Goal: Check status: Verify the current state of an ongoing process or item

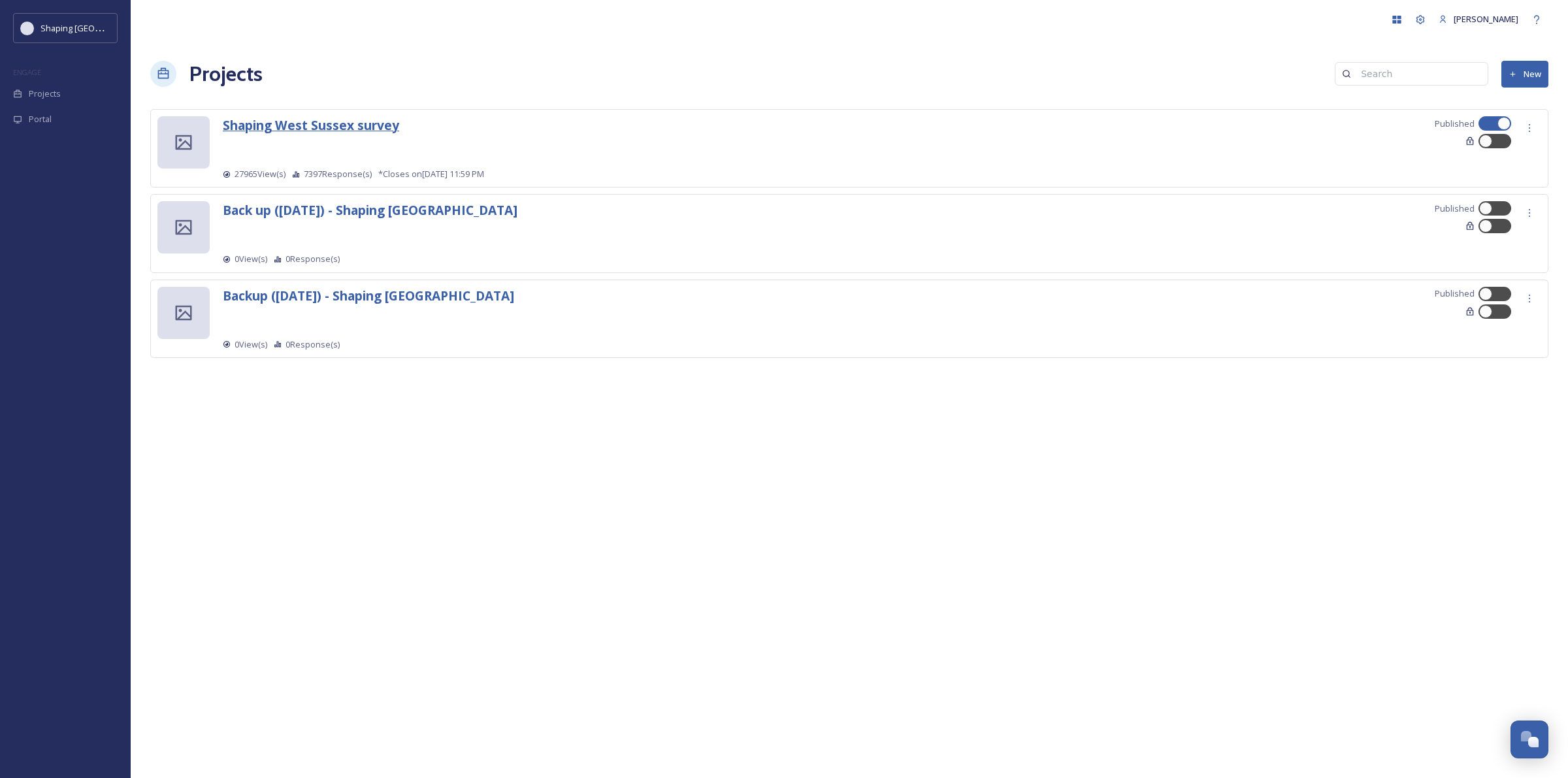
click at [324, 129] on strong "Shaping West Sussex survey" at bounding box center [311, 124] width 177 height 17
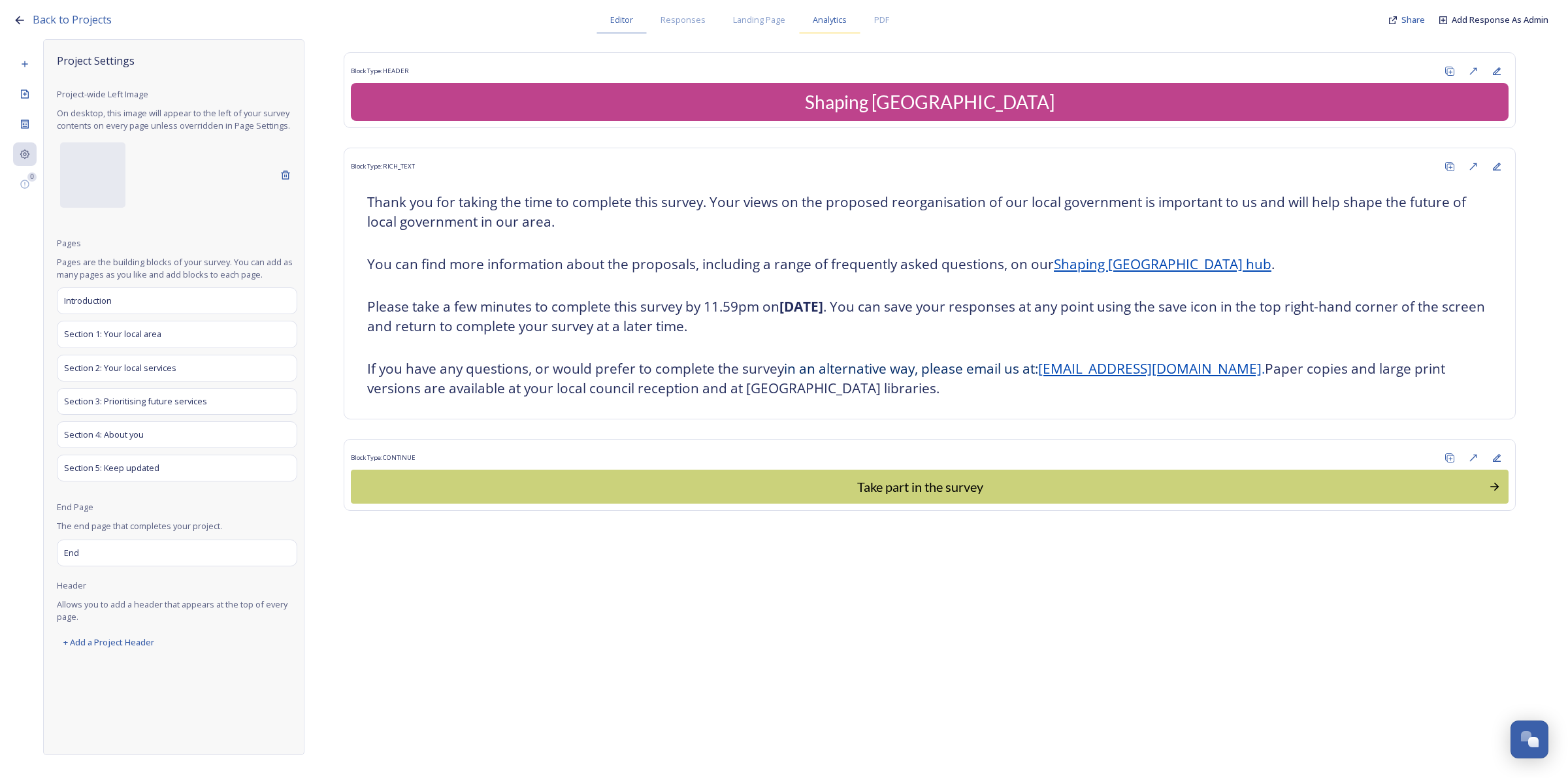
click at [837, 23] on span "Analytics" at bounding box center [829, 20] width 34 height 13
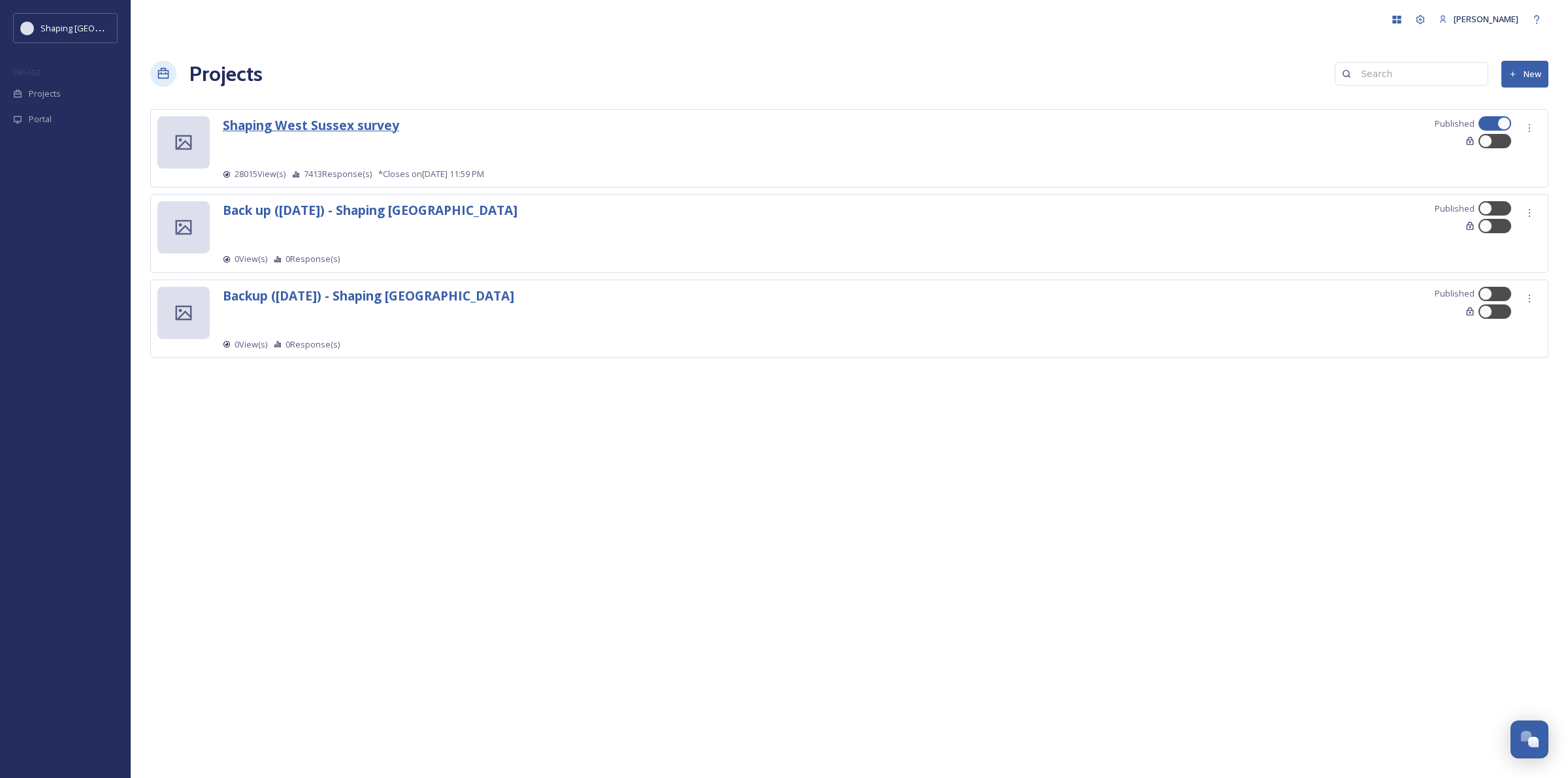
click at [318, 124] on strong "Shaping West Sussex survey" at bounding box center [311, 124] width 177 height 17
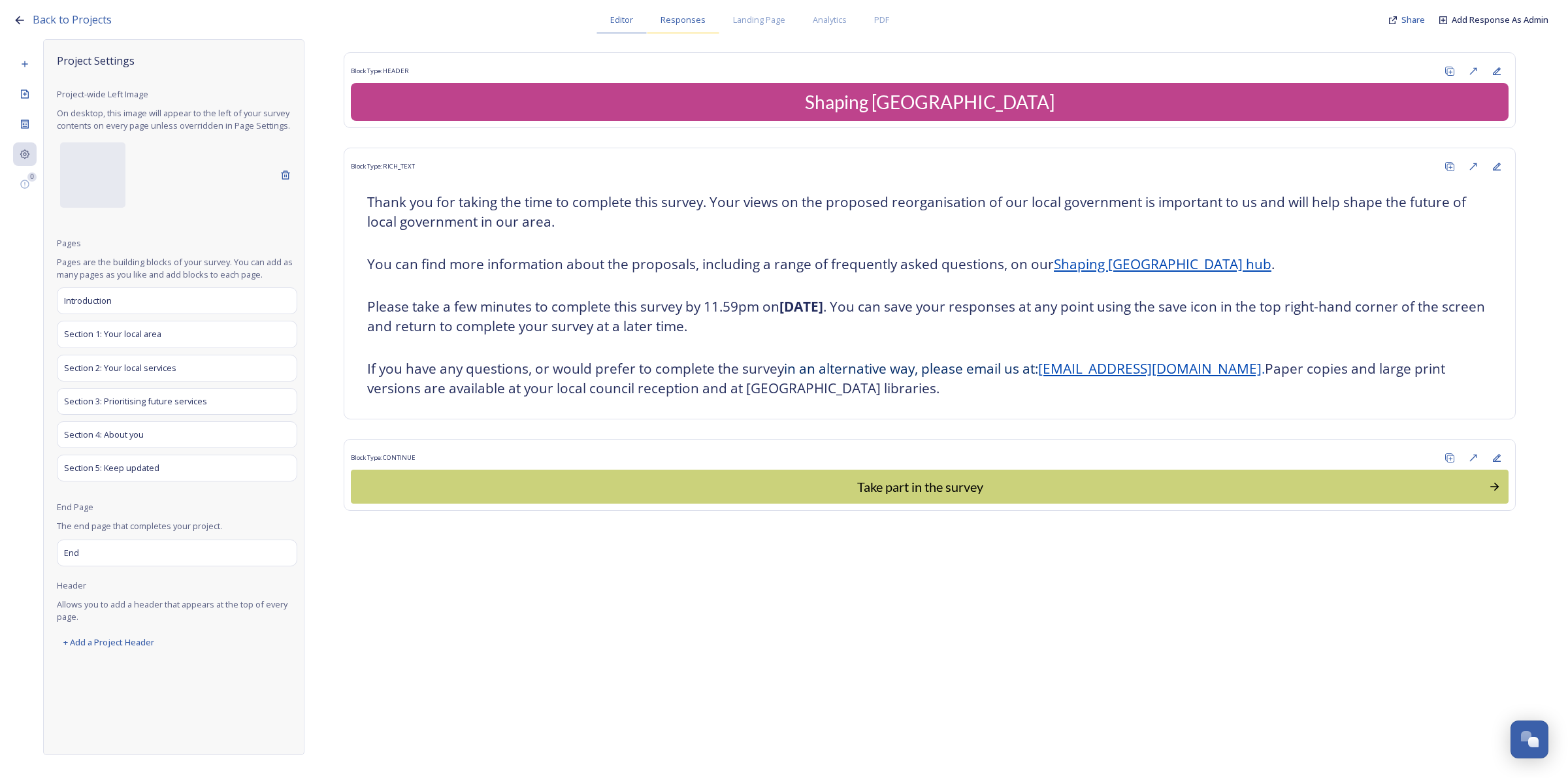
click at [677, 17] on span "Responses" at bounding box center [683, 20] width 45 height 13
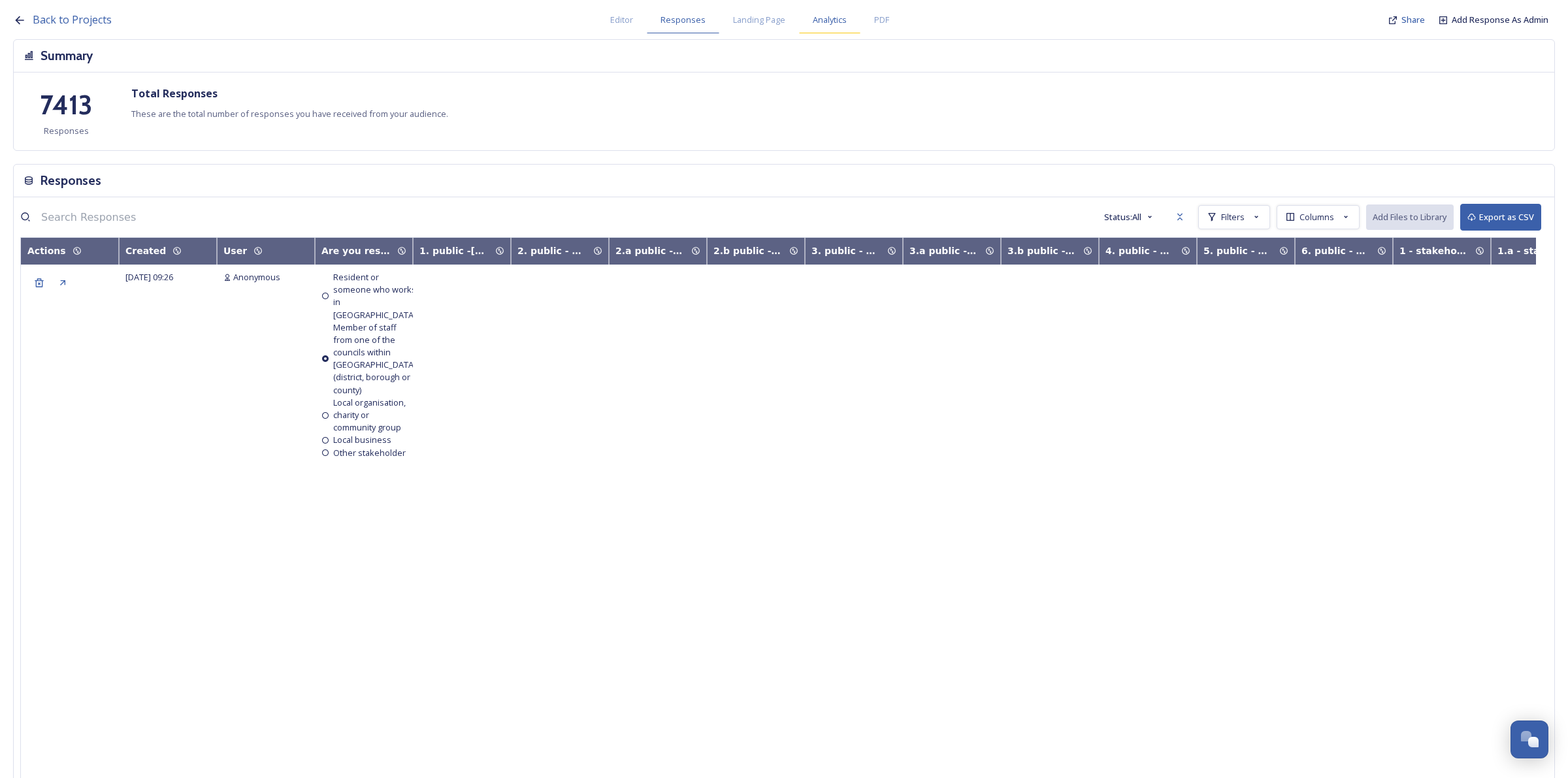
click at [841, 20] on span "Analytics" at bounding box center [829, 20] width 34 height 13
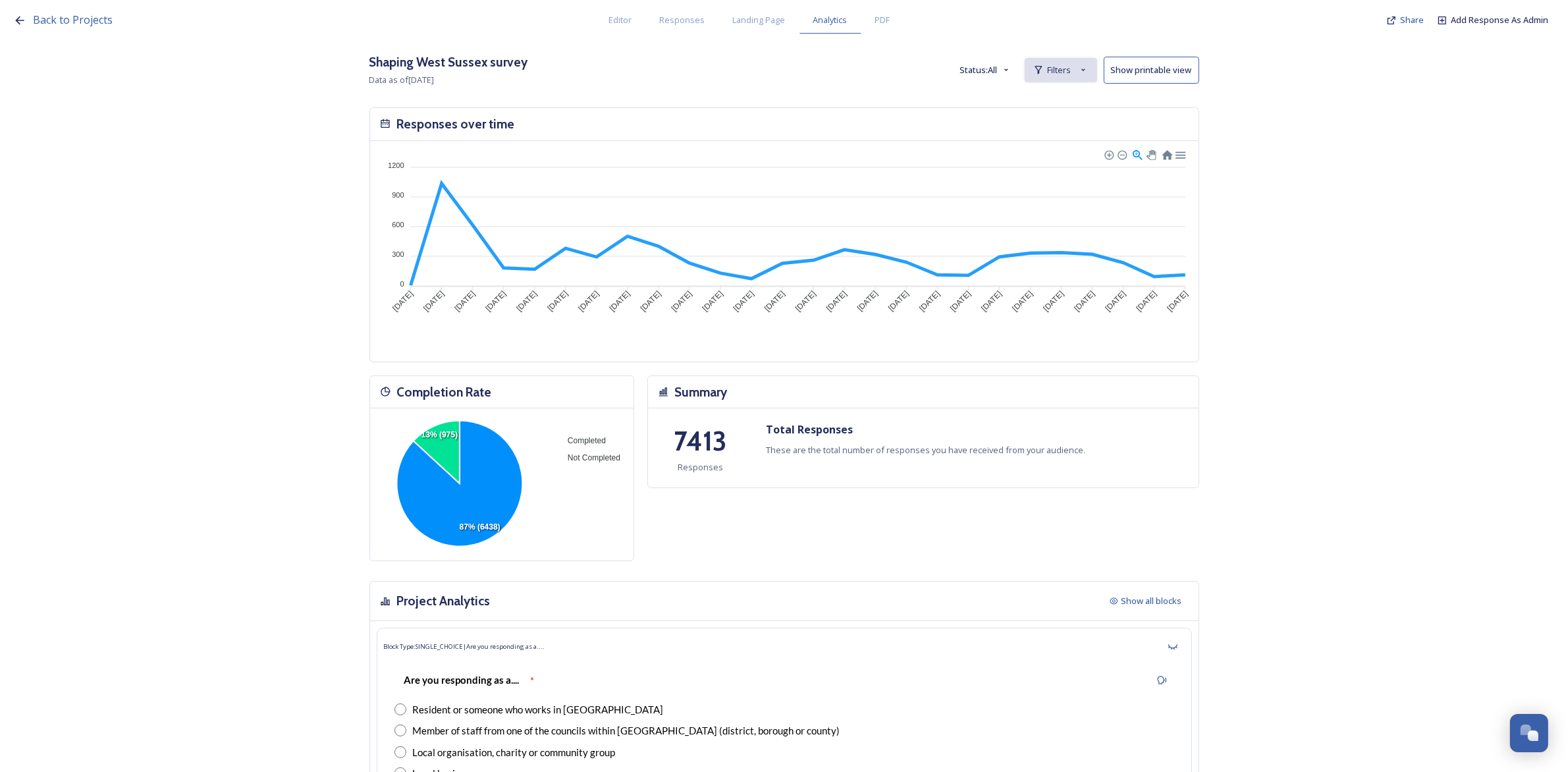
click at [1038, 68] on div "Filters" at bounding box center [1061, 70] width 72 height 25
click at [1069, 94] on span "New Filter" at bounding box center [1066, 100] width 39 height 13
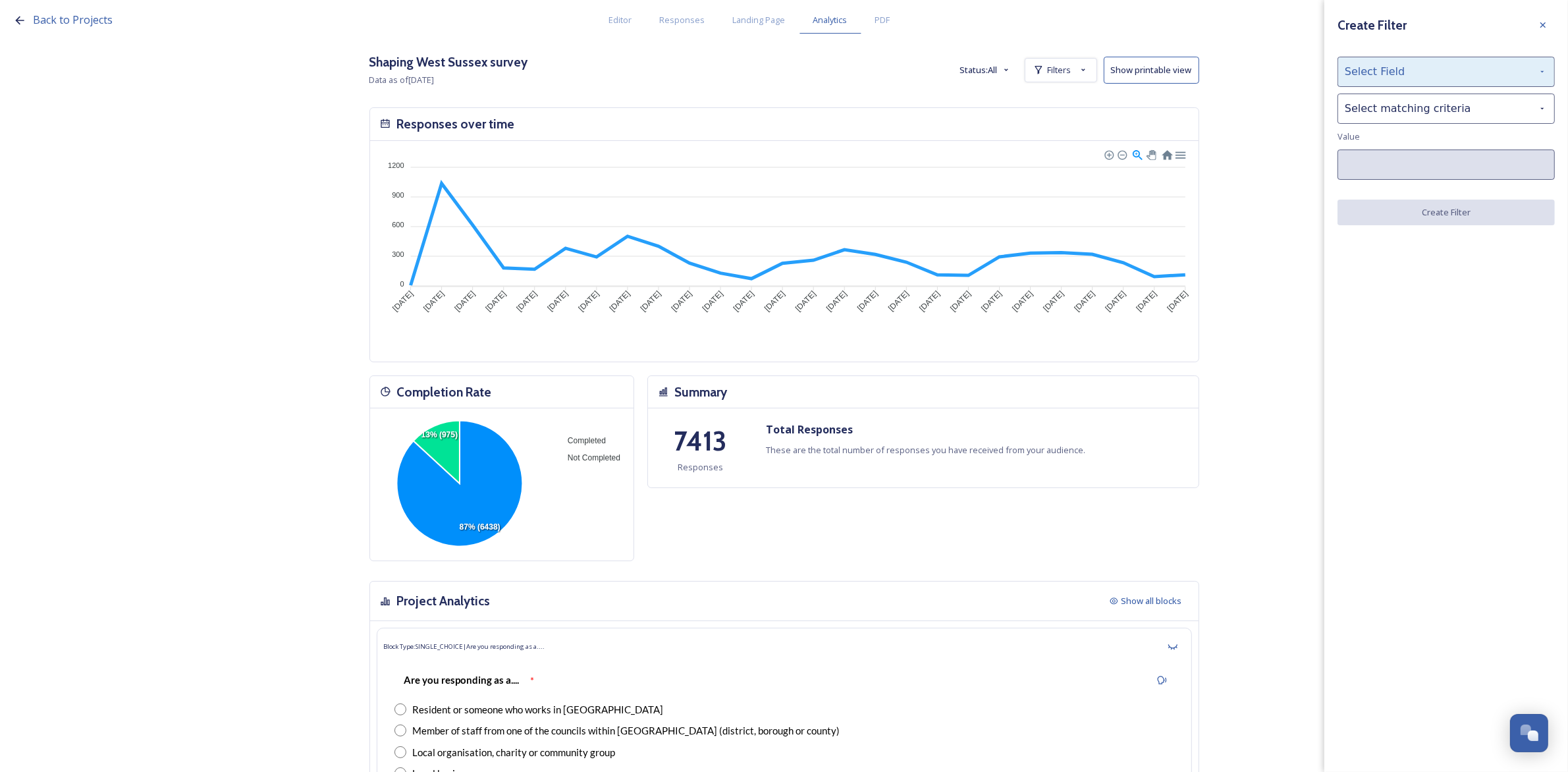
click at [1374, 80] on div "Select Field" at bounding box center [1446, 71] width 218 height 30
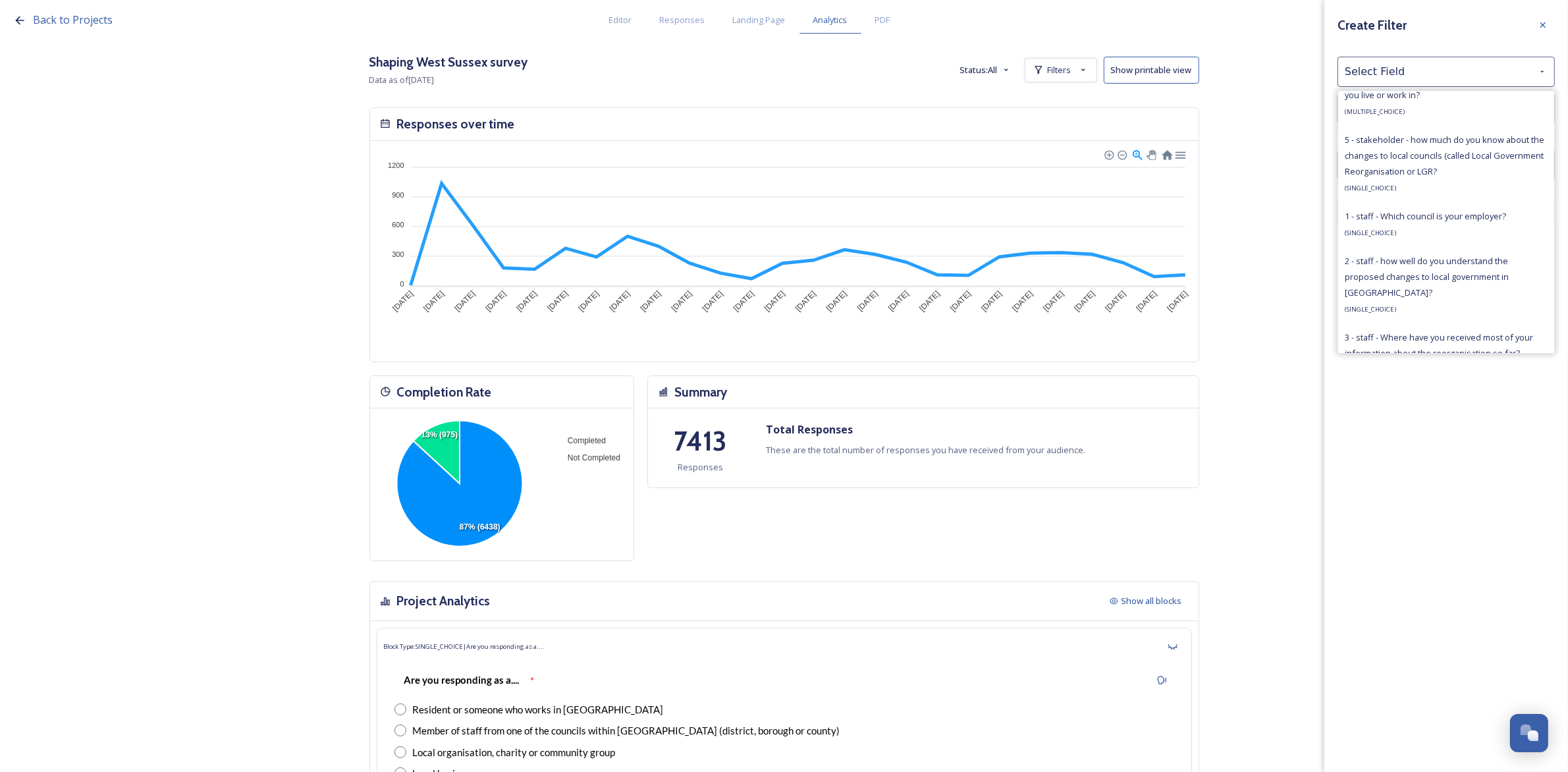
scroll to position [906, 0]
click at [1448, 220] on span "1 - staff - Which council is your employer?" at bounding box center [1425, 214] width 162 height 12
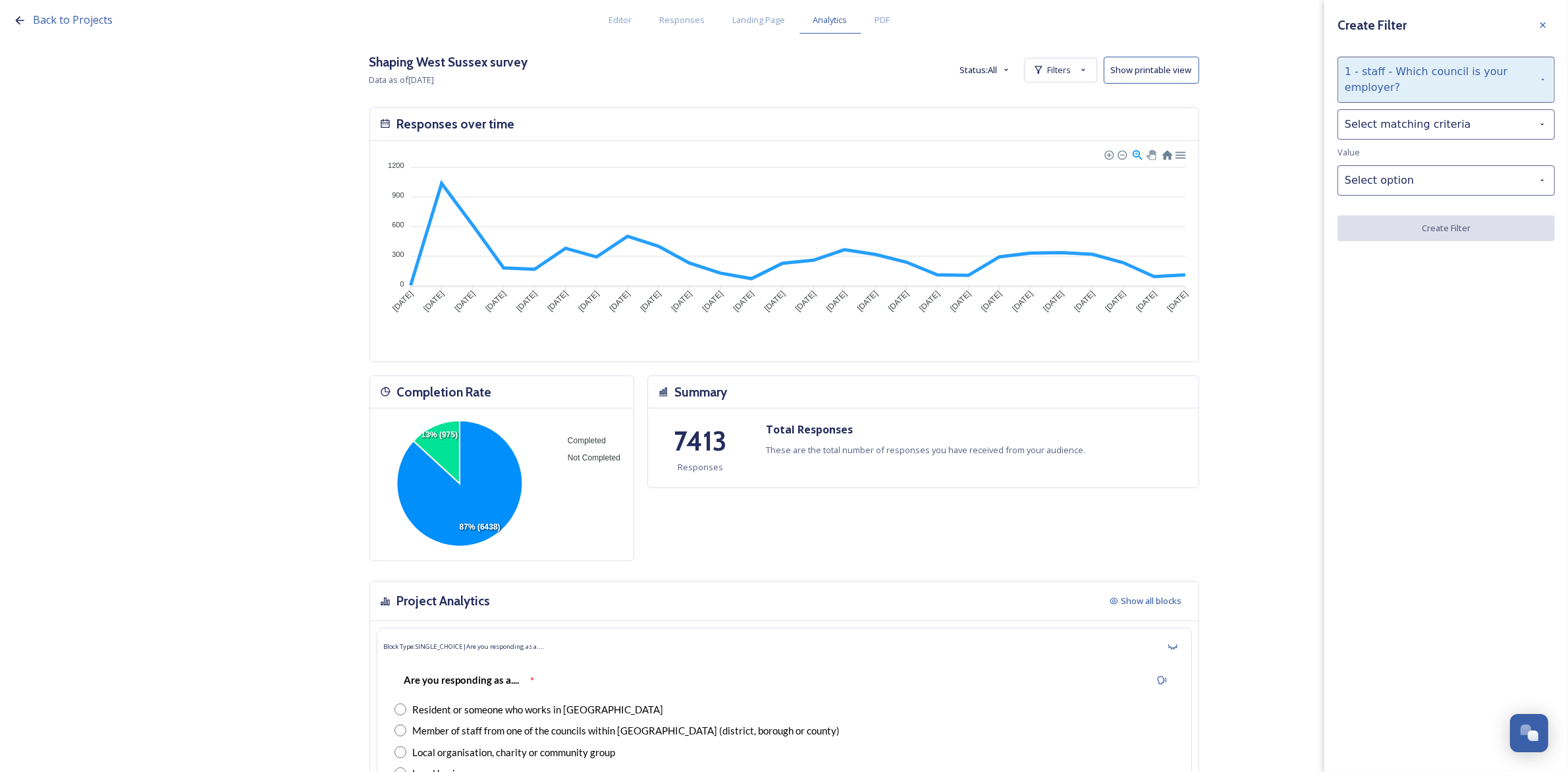
click at [1415, 102] on div "1 - staff - Which council is your employer?" at bounding box center [1446, 80] width 218 height 46
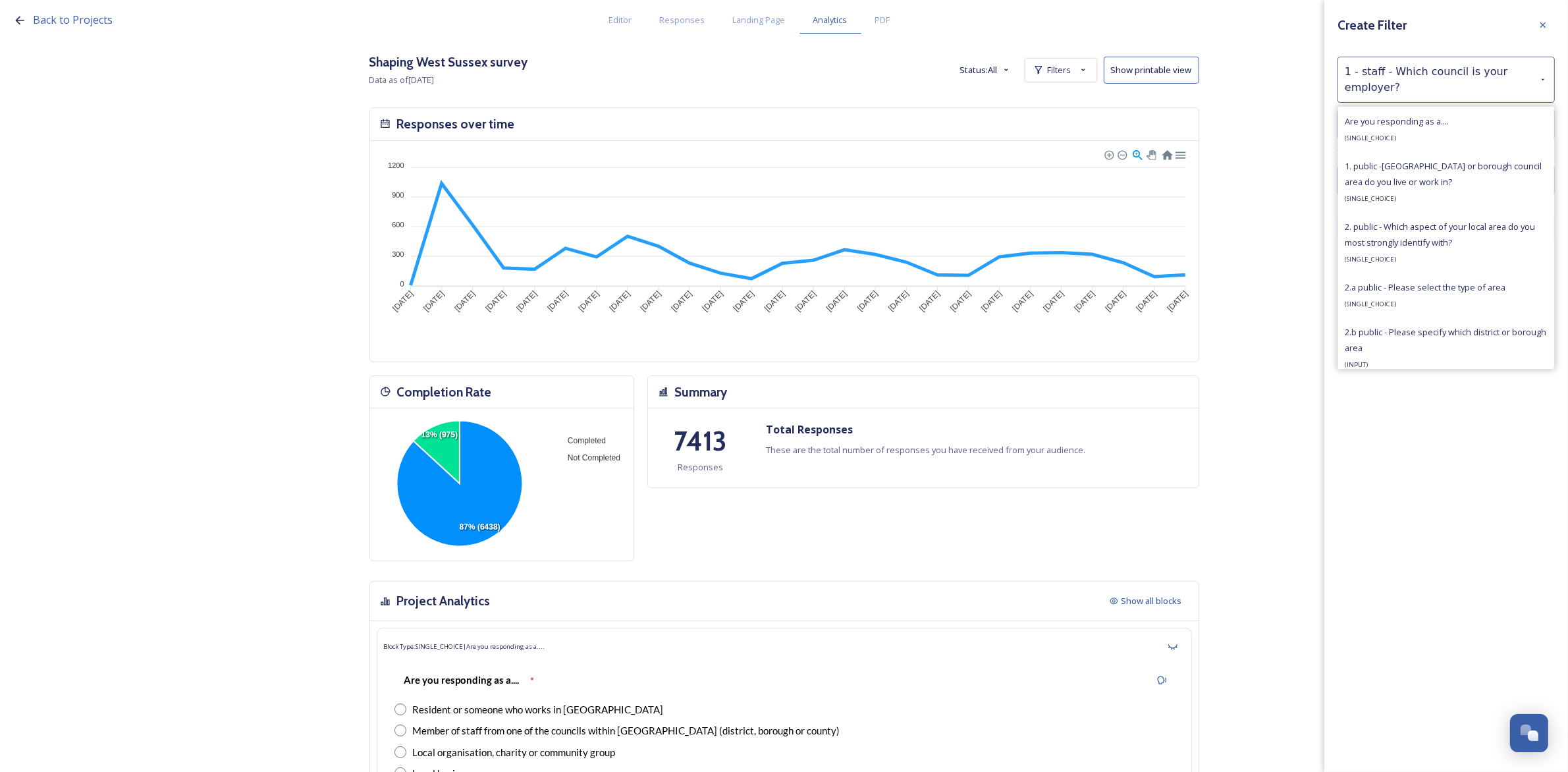
drag, startPoint x: 1492, startPoint y: 472, endPoint x: 1466, endPoint y: 179, distance: 294.2
click at [1492, 473] on div "Create Filter 1 - staff - Which council is your employer? Are you responding as…" at bounding box center [1446, 386] width 244 height 772
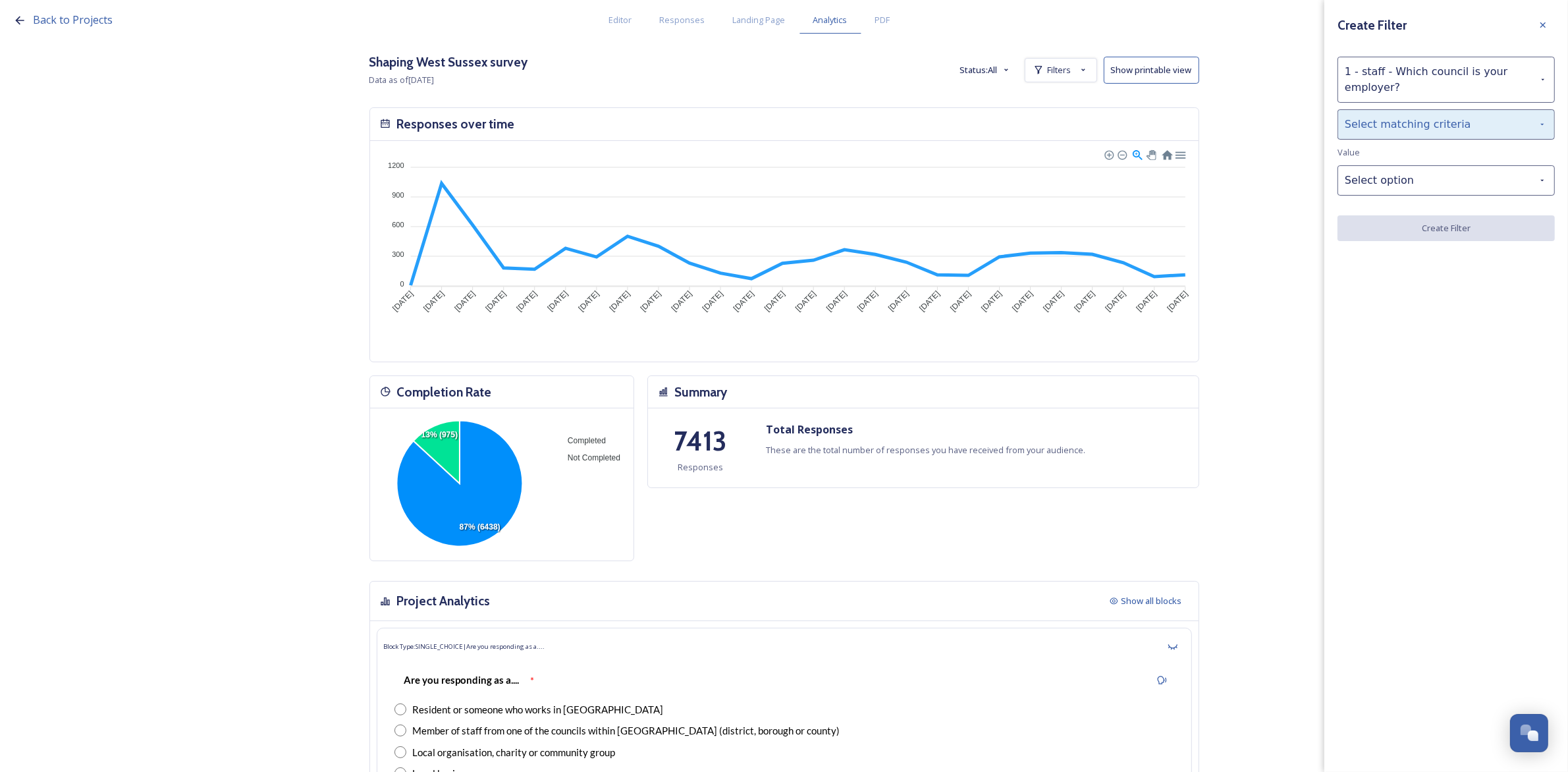
click at [1418, 119] on div "Select matching criteria" at bounding box center [1446, 124] width 218 height 30
click at [1407, 166] on div "is" at bounding box center [1446, 158] width 216 height 29
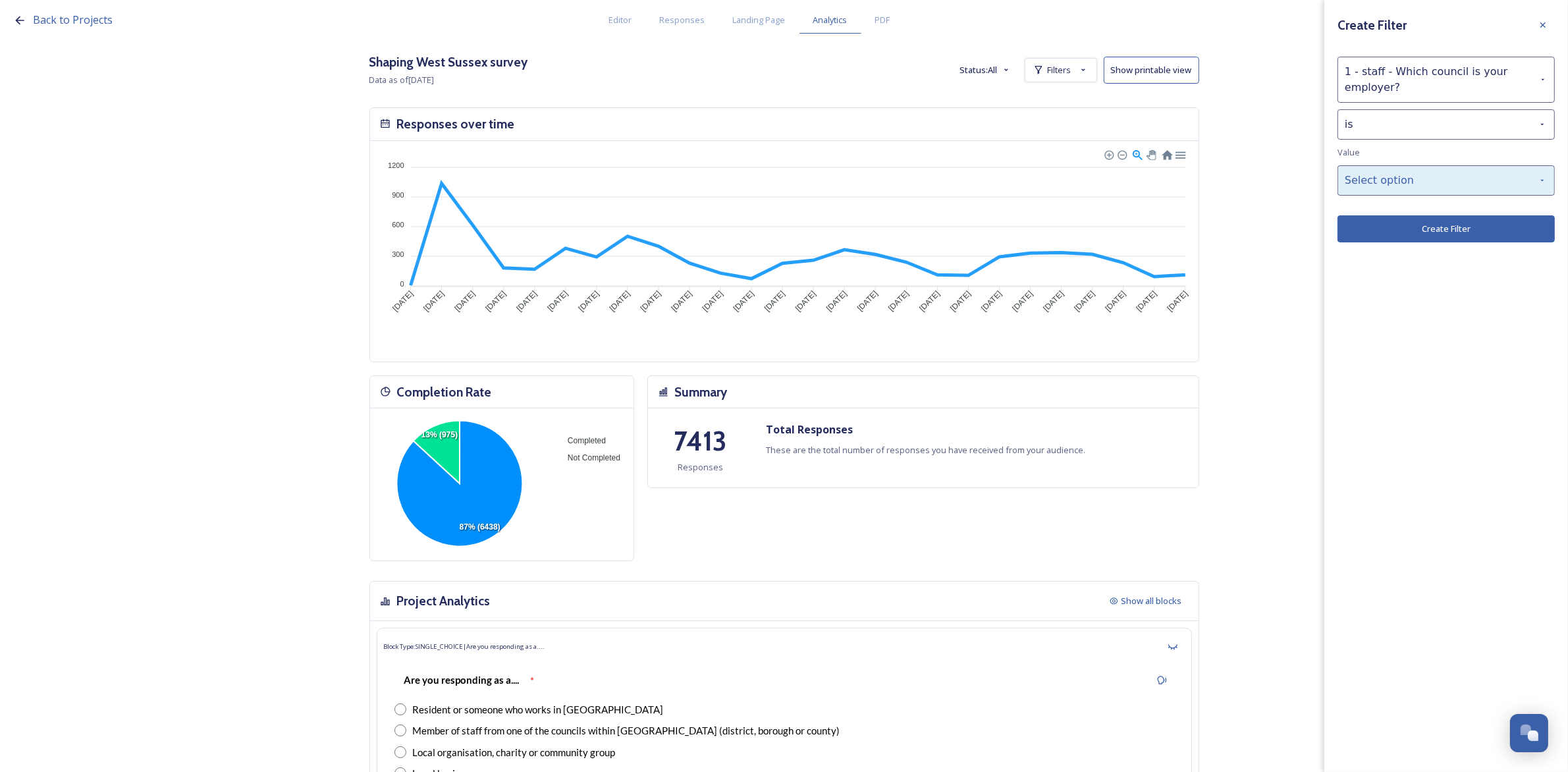
click at [1408, 185] on div "Select option" at bounding box center [1446, 180] width 218 height 30
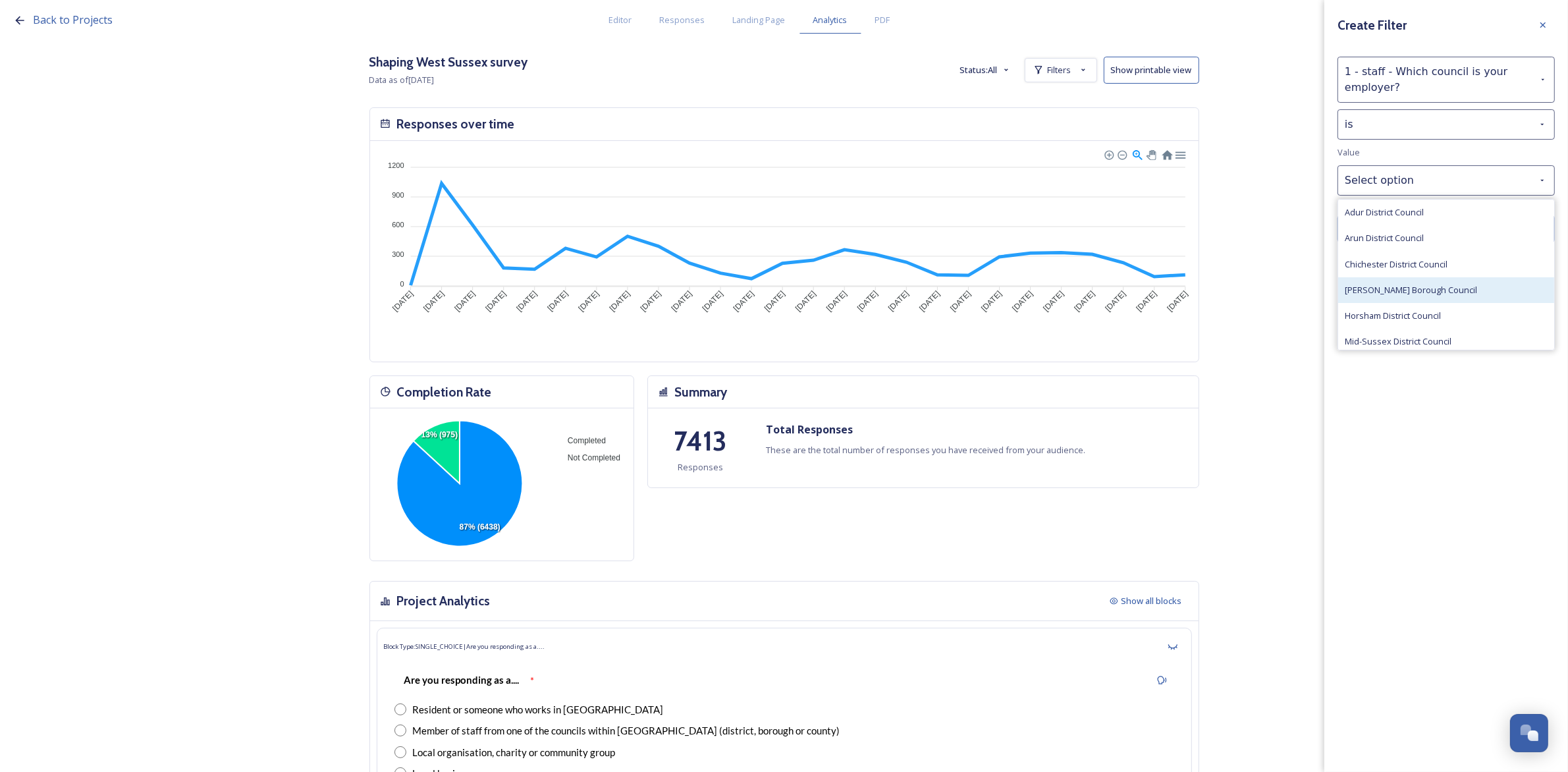
scroll to position [55, 0]
click at [1408, 340] on span "West Sussex County Council" at bounding box center [1401, 339] width 112 height 13
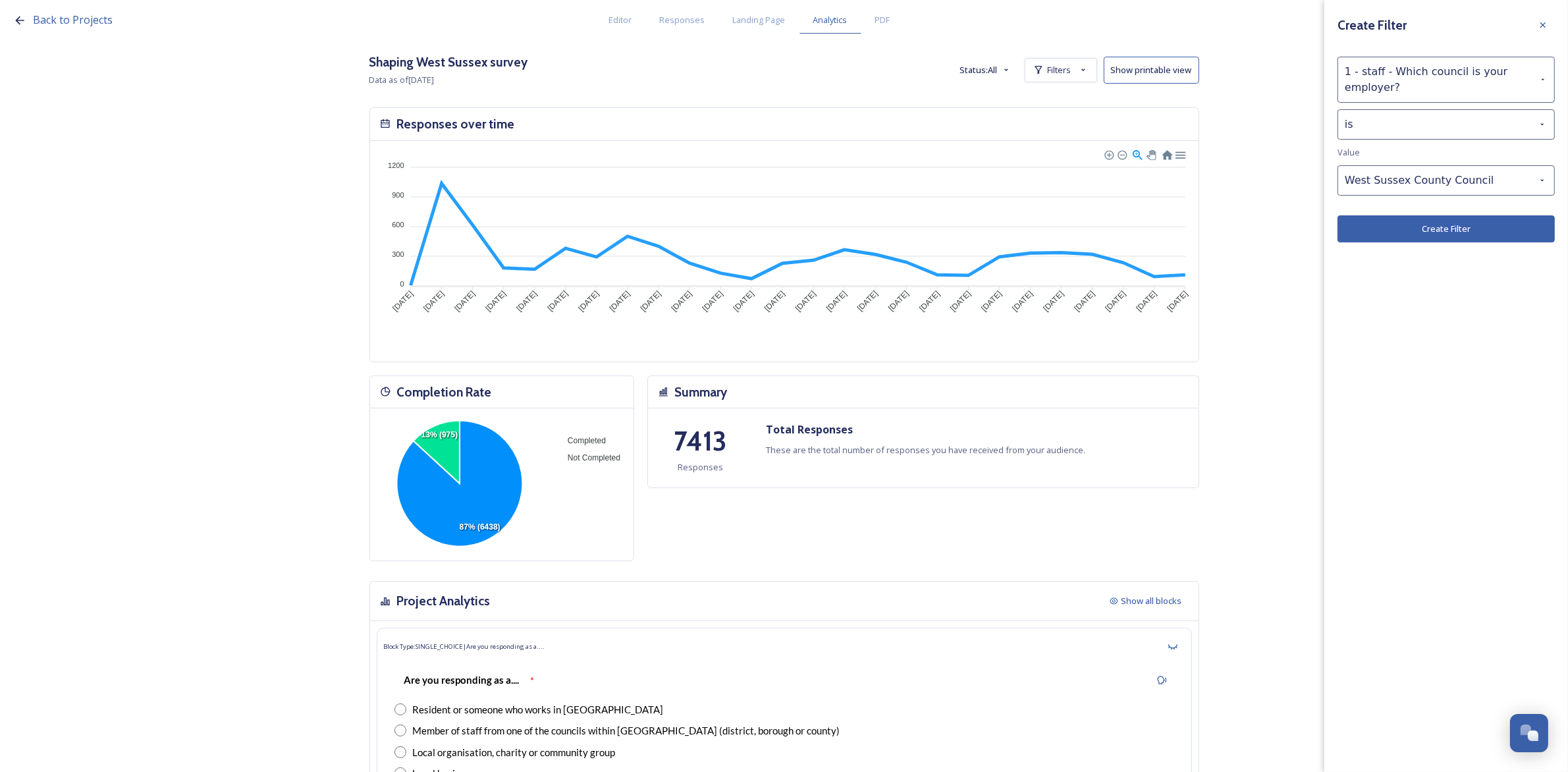
click at [1413, 232] on button "Create Filter" at bounding box center [1446, 230] width 218 height 27
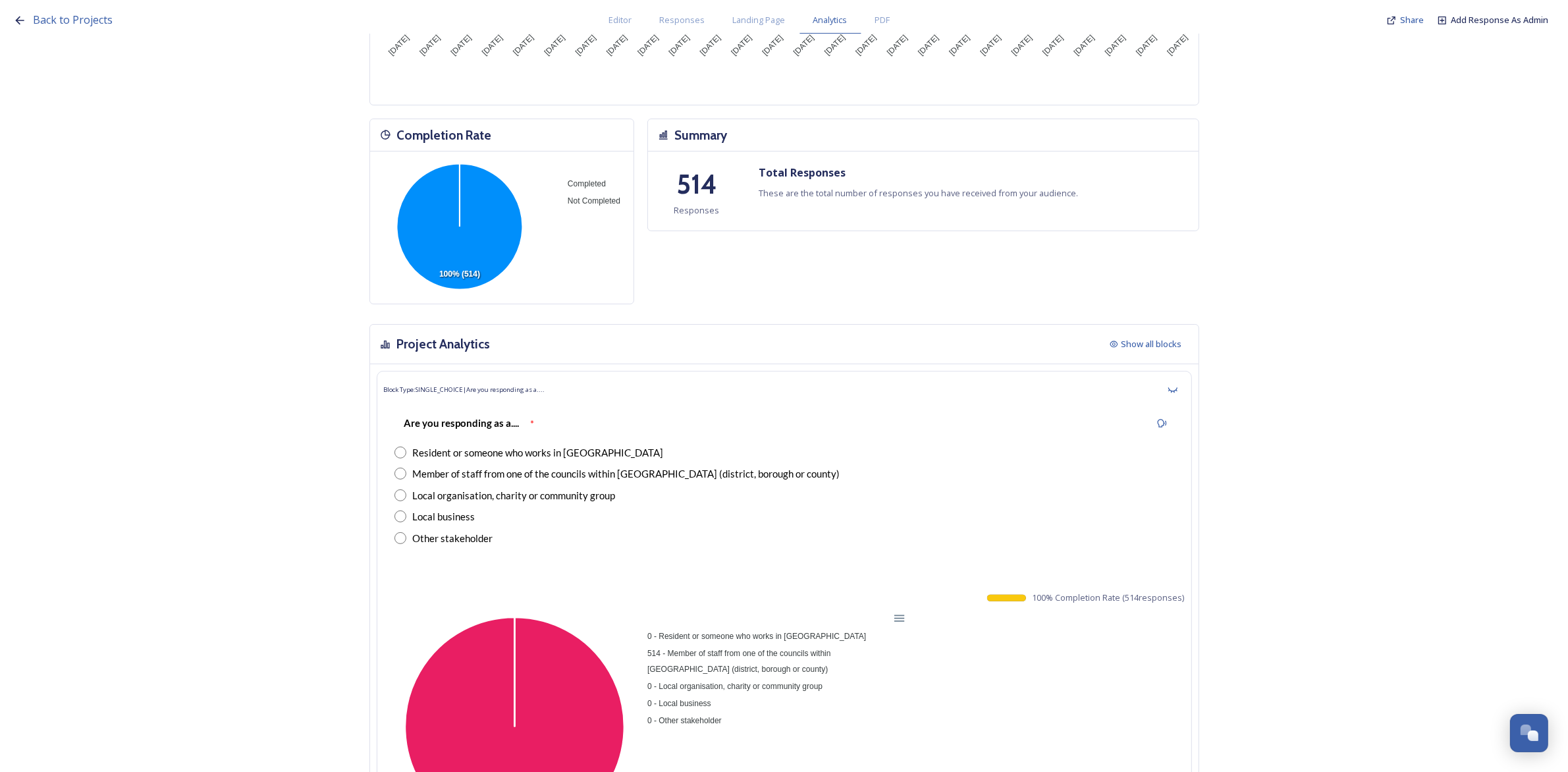
scroll to position [247, 0]
